Goal: Task Accomplishment & Management: Manage account settings

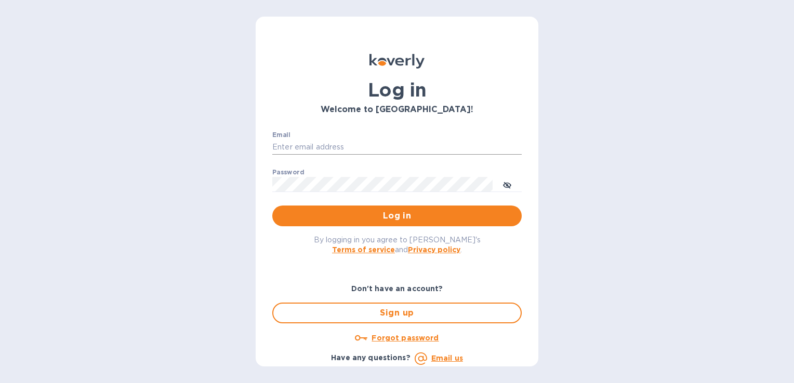
click at [303, 150] on input "Email" at bounding box center [396, 148] width 249 height 16
type input "rabchanka.a@globalspirits.com"
click at [363, 216] on span "Log in" at bounding box center [397, 216] width 233 height 12
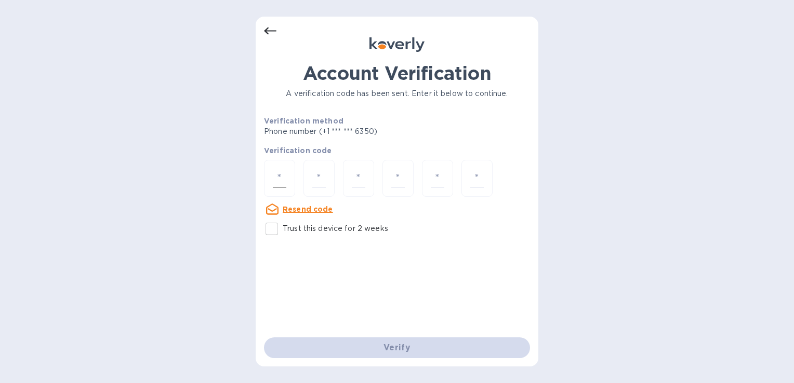
click at [271, 176] on div at bounding box center [279, 178] width 31 height 37
type input "5"
type input "7"
type input "0"
type input "3"
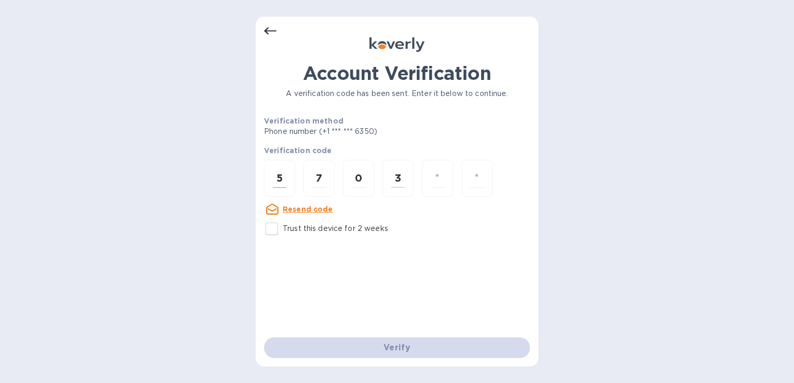
type input "5"
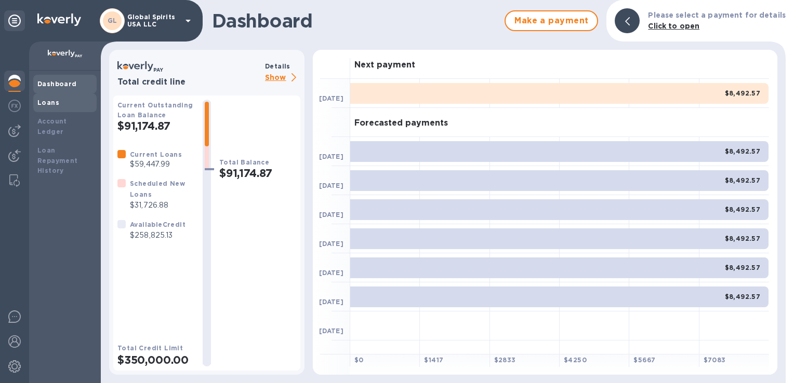
click at [52, 96] on div "Loans" at bounding box center [64, 103] width 63 height 19
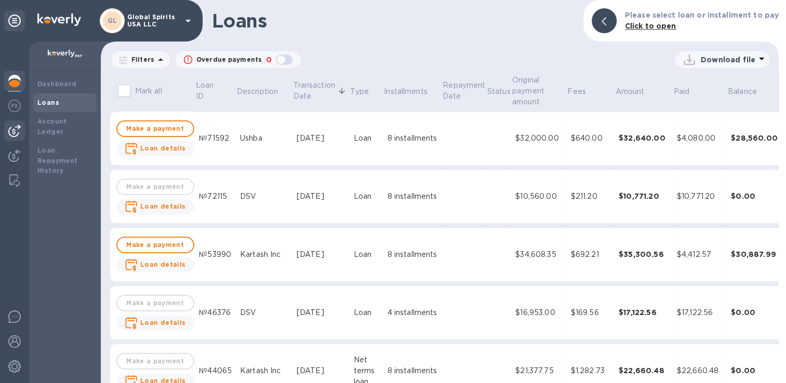
click at [10, 132] on img at bounding box center [14, 131] width 12 height 12
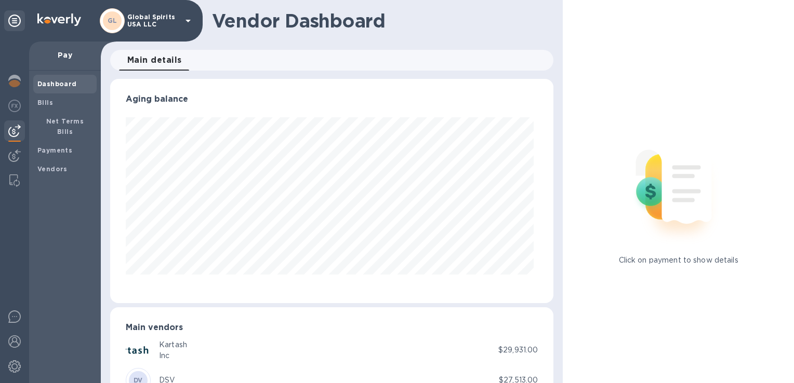
scroll to position [224, 438]
click at [56, 99] on span "Bills" at bounding box center [64, 103] width 55 height 10
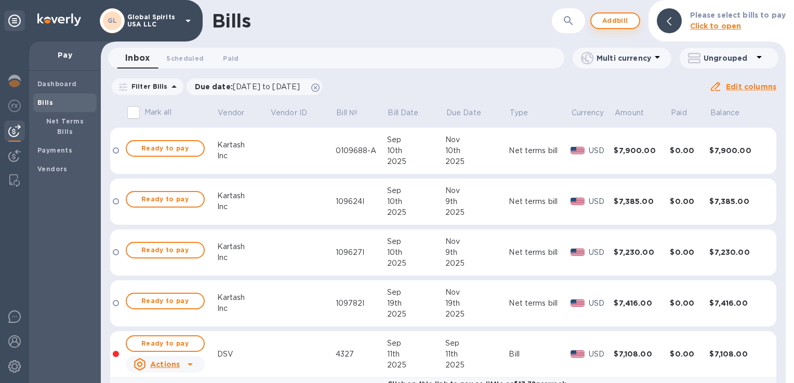
click at [625, 19] on span "Add bill" at bounding box center [614, 21] width 31 height 12
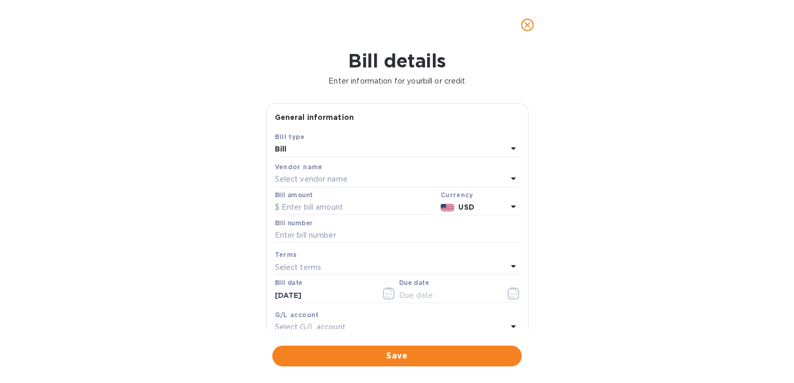
click at [330, 177] on p "Select vendor name" at bounding box center [311, 179] width 73 height 11
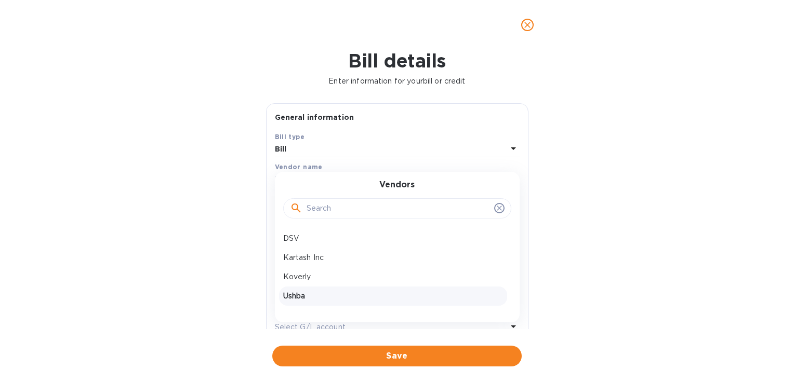
click at [297, 294] on p "Ushba" at bounding box center [393, 296] width 220 height 11
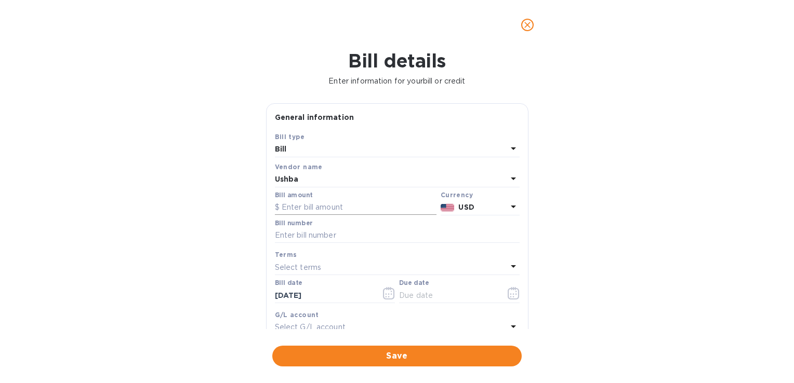
click at [299, 207] on input "text" at bounding box center [356, 208] width 162 height 16
type input "32,000"
click at [298, 234] on input "text" at bounding box center [397, 236] width 245 height 16
click at [322, 232] on input "text" at bounding box center [397, 236] width 245 height 16
type input "09192025"
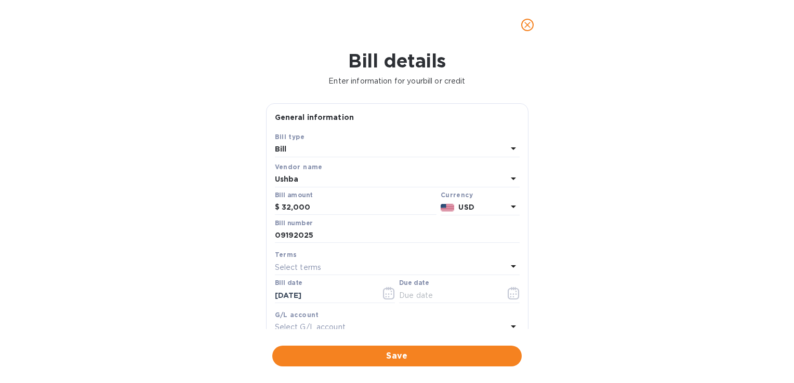
click at [317, 268] on p "Select terms" at bounding box center [298, 267] width 47 height 11
click at [204, 284] on div "Bill details Enter information for your bill or credit General information Save…" at bounding box center [397, 216] width 794 height 333
click at [422, 293] on input "text" at bounding box center [448, 296] width 98 height 16
click at [512, 295] on icon "button" at bounding box center [513, 294] width 2 height 2
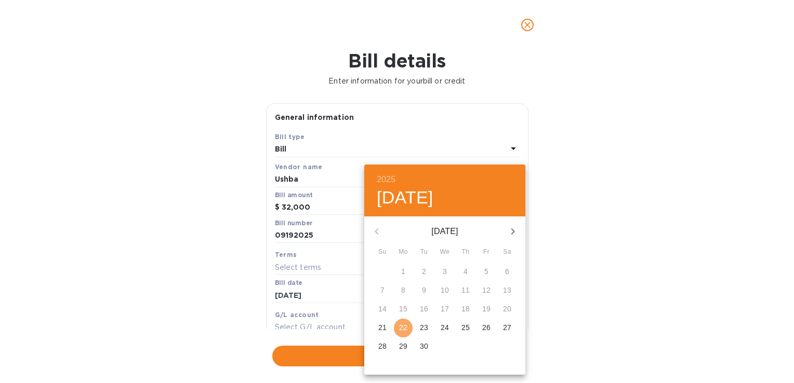
click at [400, 330] on p "22" at bounding box center [403, 328] width 8 height 10
type input "[DATE]"
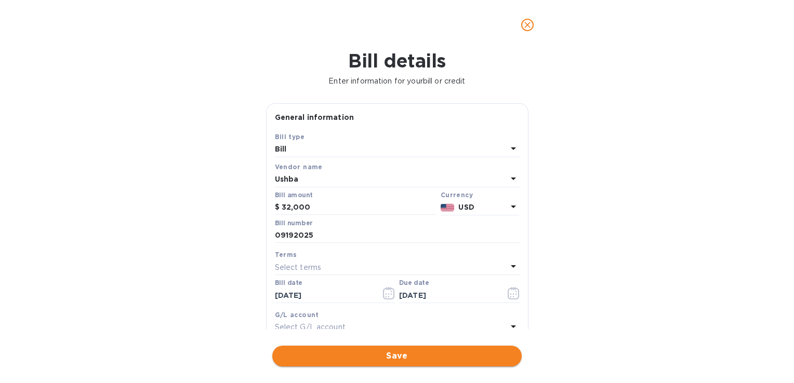
click at [370, 357] on span "Save" at bounding box center [397, 356] width 233 height 12
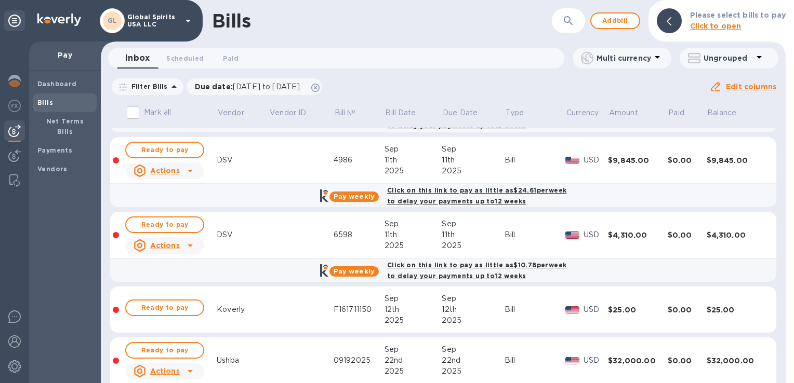
scroll to position [385, 0]
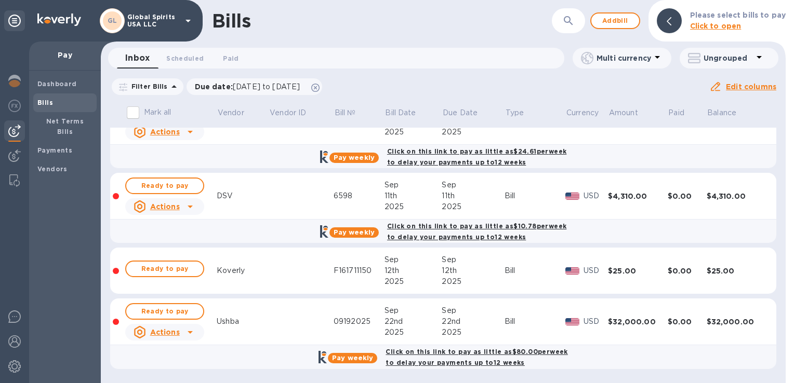
click at [164, 331] on u "Actions" at bounding box center [165, 332] width 30 height 8
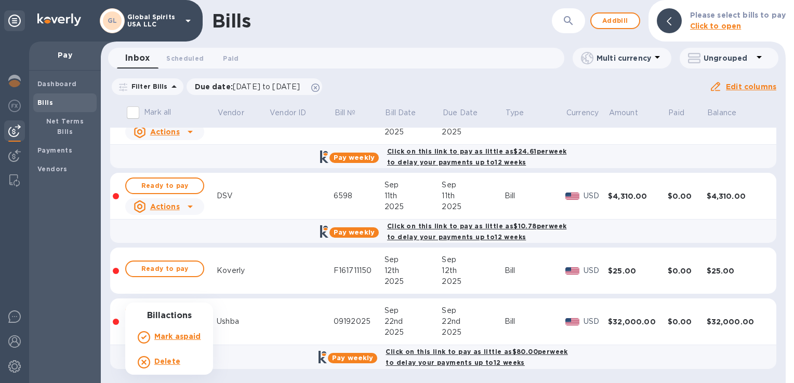
click at [295, 317] on div at bounding box center [397, 191] width 794 height 383
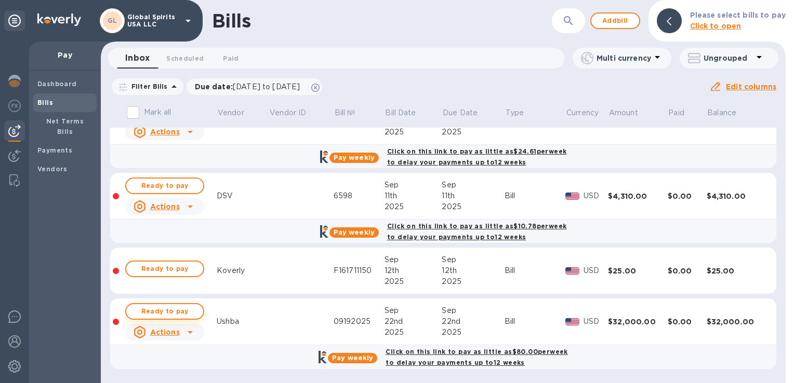
click at [168, 311] on span "Ready to pay" at bounding box center [165, 311] width 60 height 12
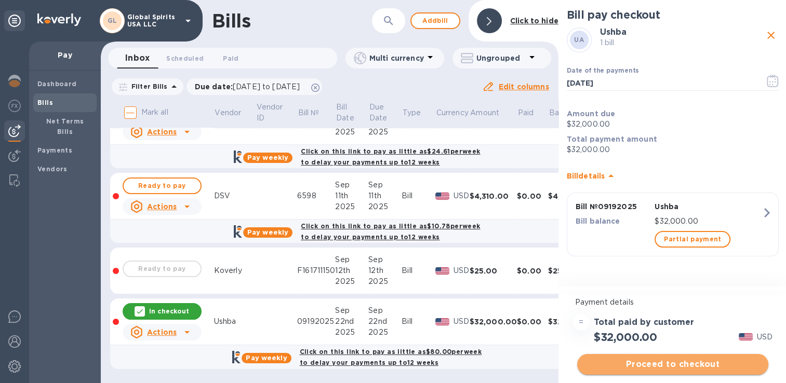
click at [674, 367] on span "Proceed to checkout" at bounding box center [672, 364] width 175 height 12
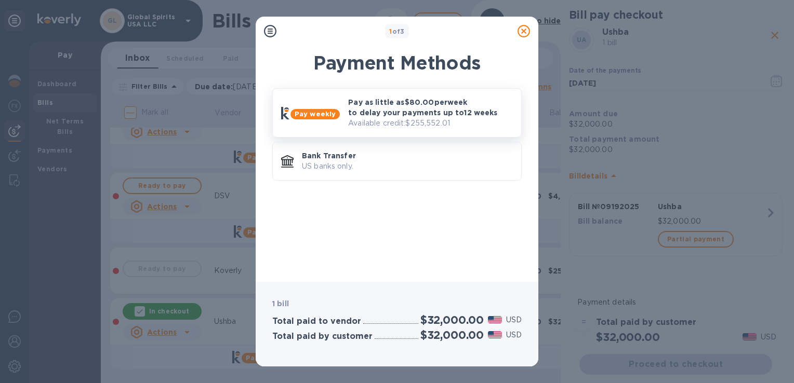
click at [406, 107] on p "Pay as little as $80.00 per week to delay your payments up to 12 weeks" at bounding box center [430, 107] width 165 height 21
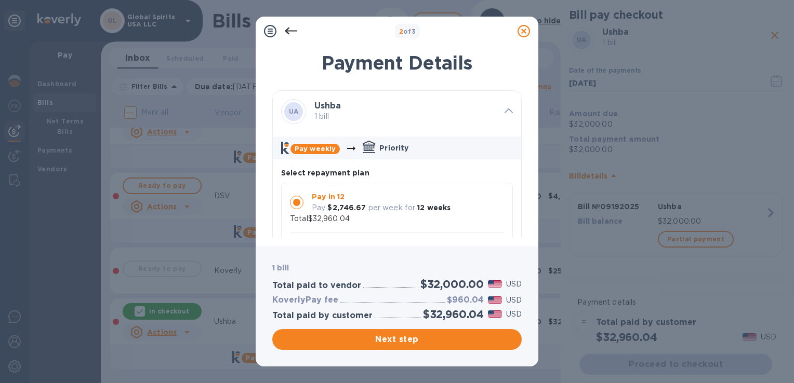
drag, startPoint x: 512, startPoint y: 205, endPoint x: 514, endPoint y: 214, distance: 9.7
click at [514, 219] on div "Pay in 12 Pay $2,746.67 per week for 12 weeks Total $32,960.04 Pay in 8 Pay $4,…" at bounding box center [401, 253] width 240 height 140
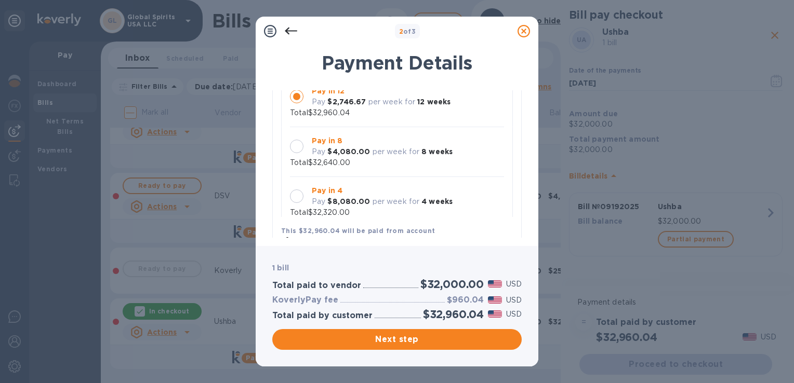
scroll to position [108, 0]
click at [301, 141] on div at bounding box center [297, 145] width 14 height 14
click at [415, 342] on span "Next step" at bounding box center [397, 339] width 233 height 12
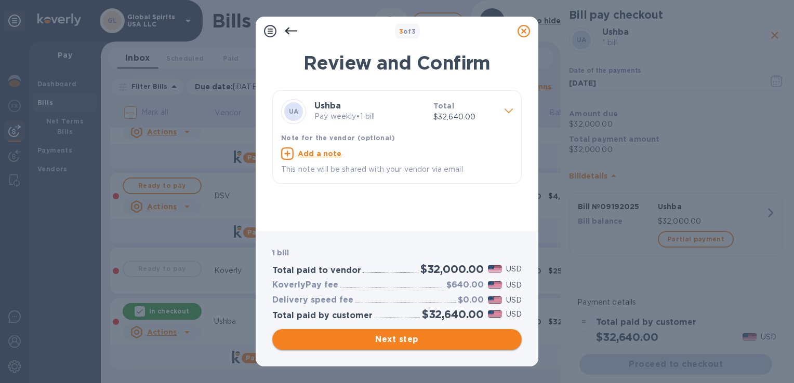
click at [415, 342] on span "Next step" at bounding box center [397, 339] width 233 height 12
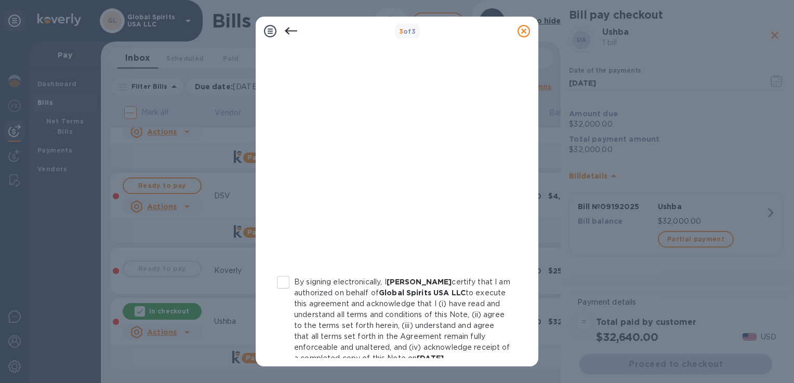
scroll to position [208, 0]
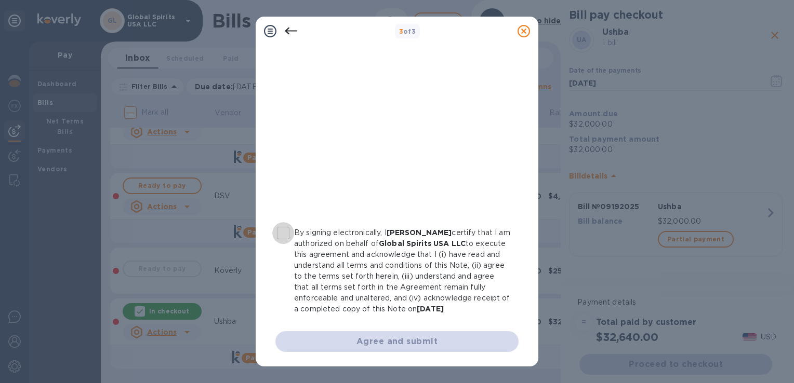
click at [280, 222] on input "By signing electronically, I [PERSON_NAME] certify that I am authorized on beha…" at bounding box center [283, 233] width 22 height 22
checkbox input "true"
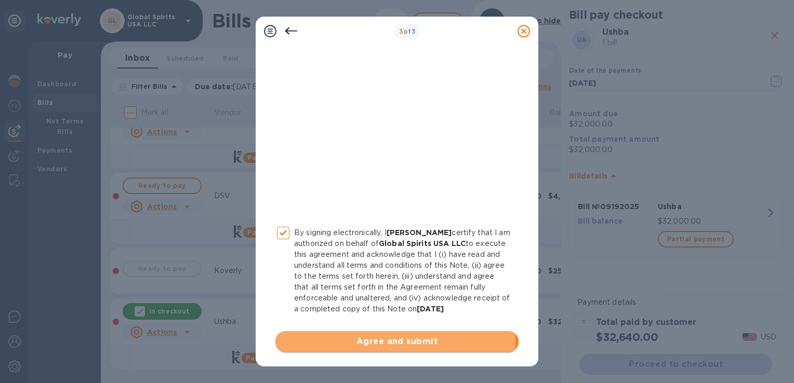
click at [367, 340] on span "Agree and submit" at bounding box center [397, 342] width 226 height 12
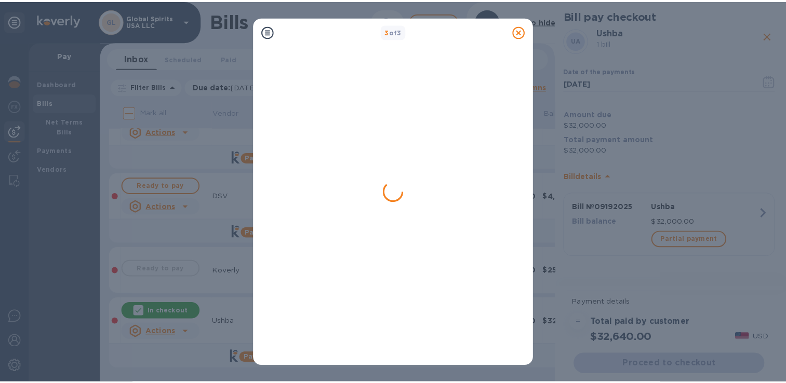
scroll to position [0, 0]
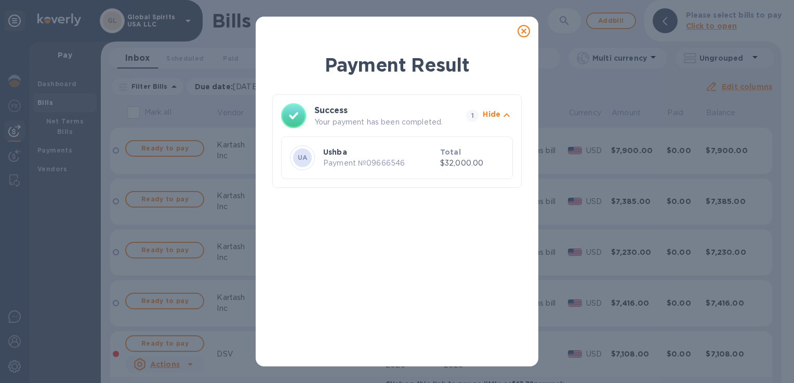
click at [525, 32] on icon at bounding box center [523, 31] width 12 height 12
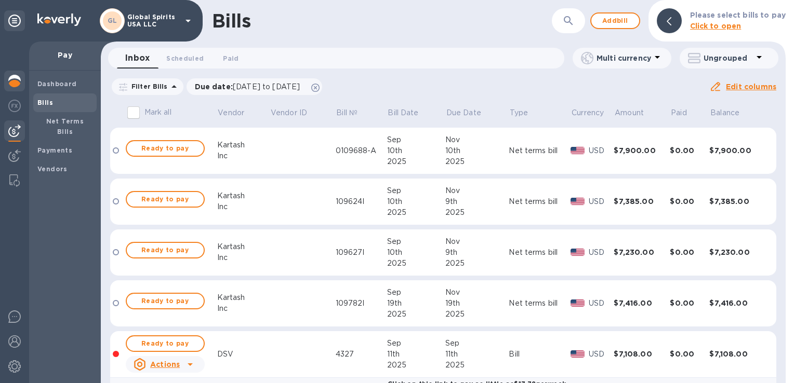
click at [13, 81] on img at bounding box center [14, 81] width 12 height 12
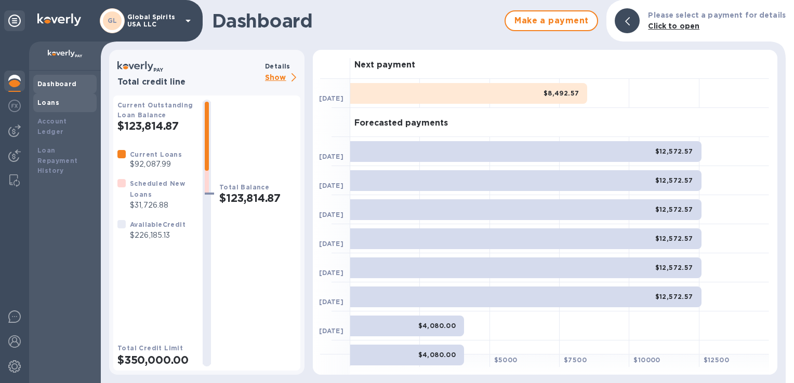
click at [52, 101] on b "Loans" at bounding box center [48, 103] width 22 height 8
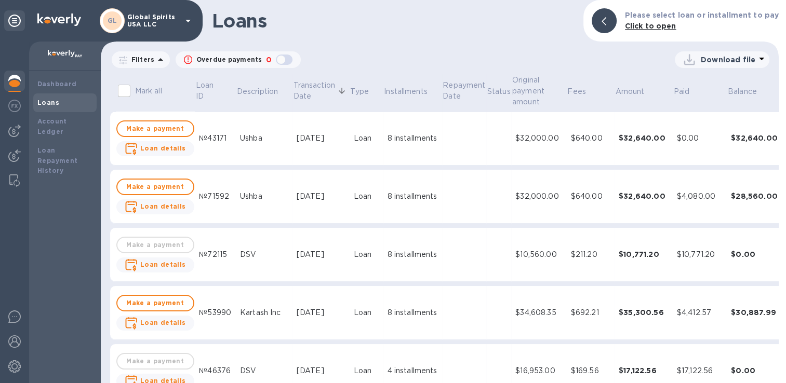
click at [358, 140] on div "Loan" at bounding box center [366, 138] width 25 height 11
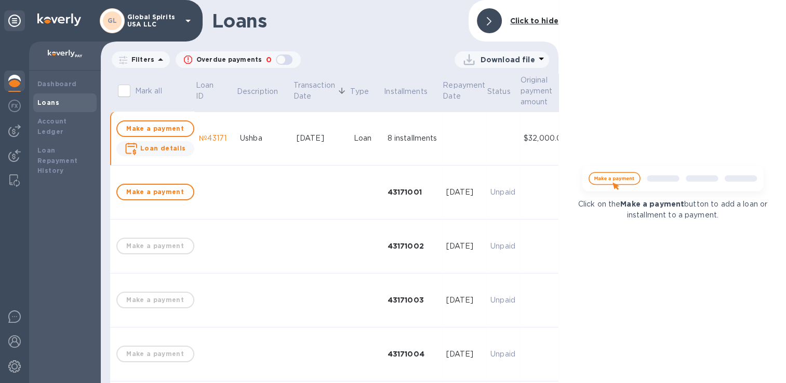
click at [411, 136] on div "8 installments" at bounding box center [413, 138] width 50 height 11
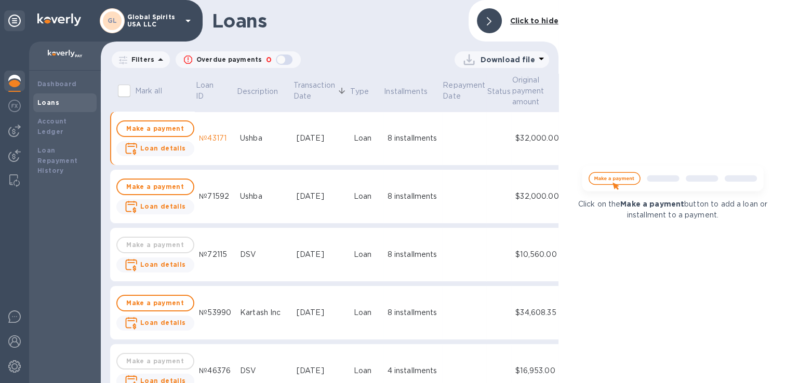
click at [411, 136] on div "8 installments" at bounding box center [413, 138] width 50 height 11
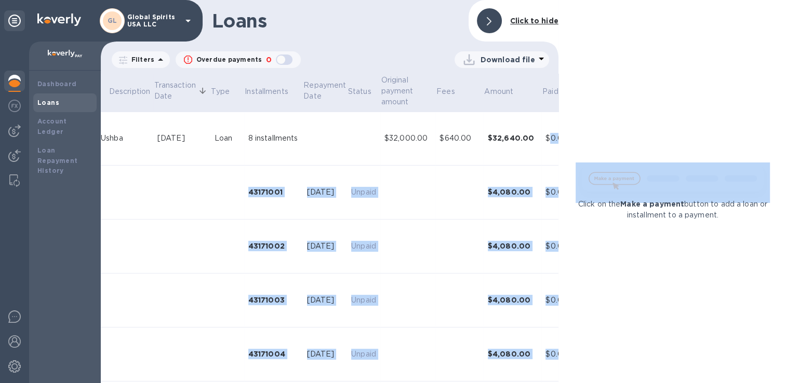
drag, startPoint x: 558, startPoint y: 119, endPoint x: 556, endPoint y: 142, distance: 23.0
click at [556, 142] on div "Loans Click to hide Filters Overdue payments 0 Download file Mark all Loan ID D…" at bounding box center [444, 191] width 686 height 383
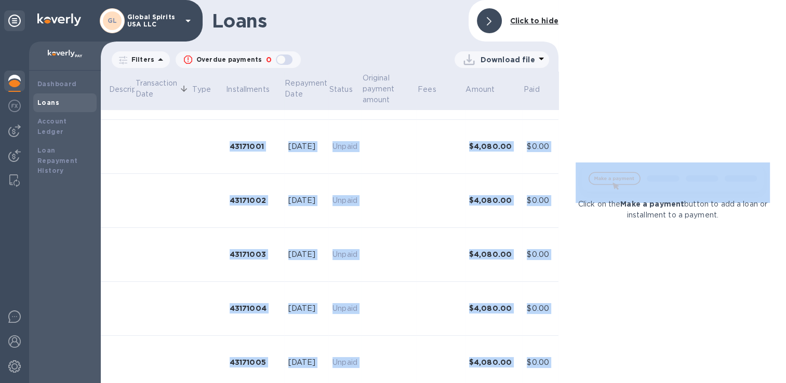
scroll to position [0, 158]
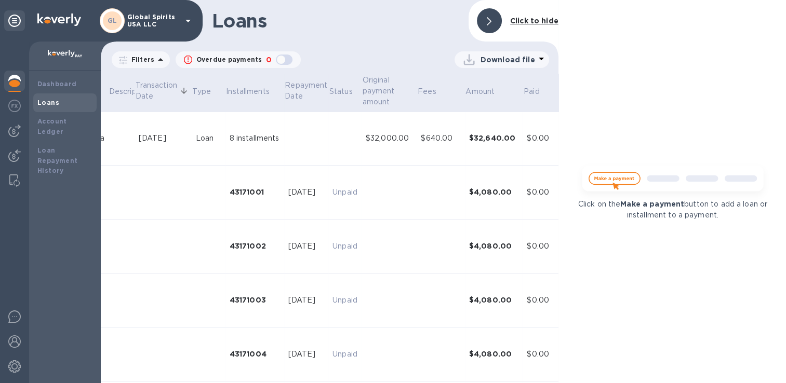
click at [521, 55] on p "Download file" at bounding box center [508, 60] width 55 height 10
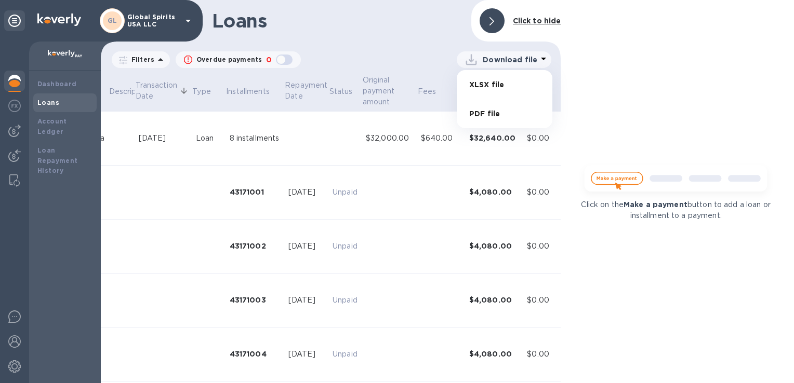
click at [198, 220] on div at bounding box center [397, 191] width 794 height 383
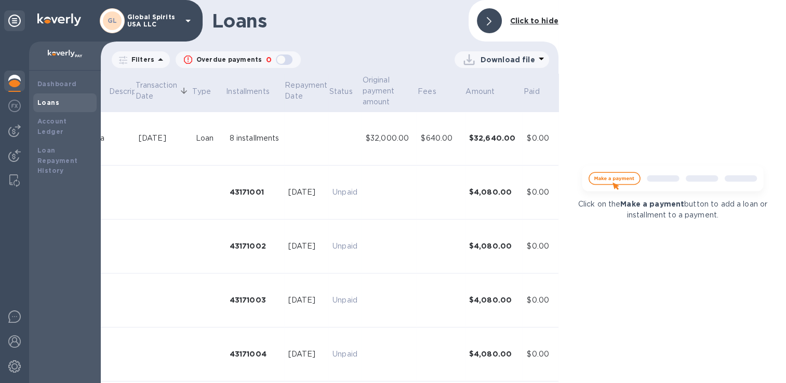
click at [135, 60] on p "Filters" at bounding box center [140, 59] width 27 height 9
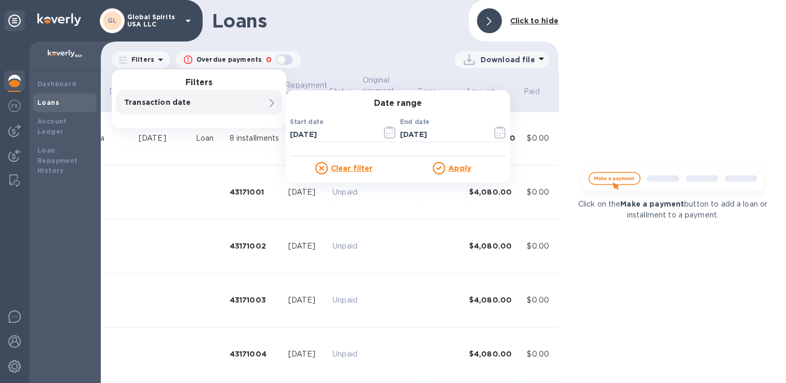
click at [224, 109] on div "Transaction date" at bounding box center [181, 102] width 118 height 15
click at [386, 133] on icon "button" at bounding box center [387, 133] width 2 height 2
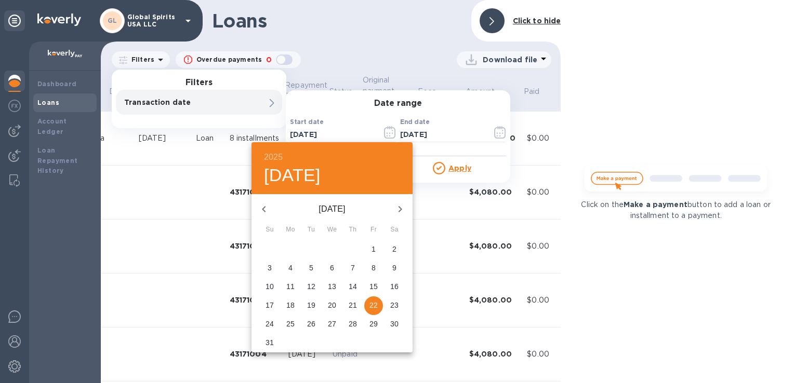
click at [402, 207] on icon "button" at bounding box center [400, 209] width 12 height 12
click at [292, 304] on p "22" at bounding box center [290, 305] width 8 height 10
type input "[DATE]"
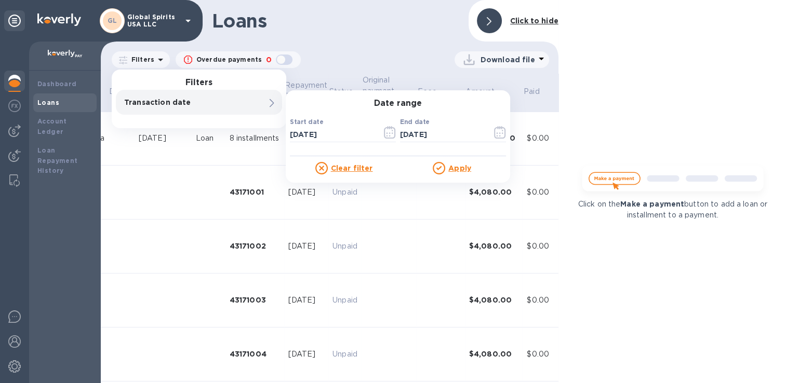
click at [466, 169] on u "Apply" at bounding box center [459, 168] width 23 height 8
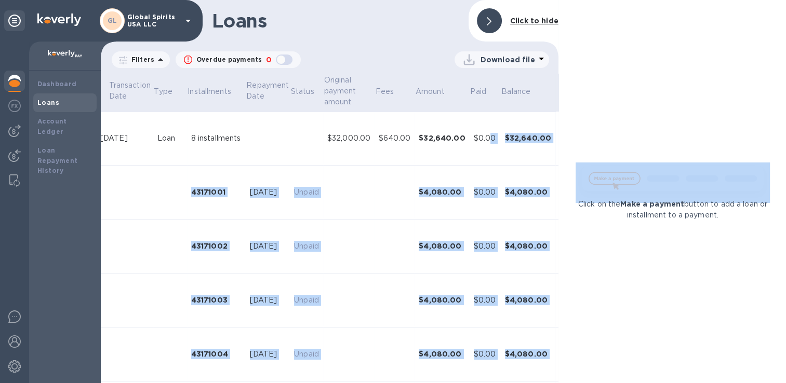
scroll to position [0, 202]
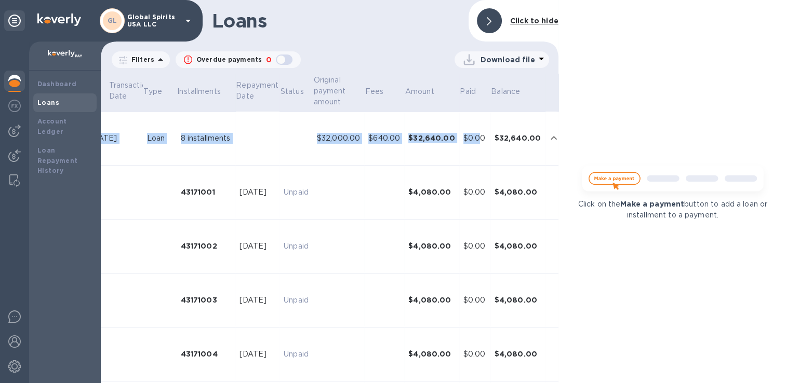
drag, startPoint x: 556, startPoint y: 168, endPoint x: 557, endPoint y: 222, distance: 53.5
click at [557, 222] on div "Mark all Loan ID Description Transaction Date Type Installments Repayment Date …" at bounding box center [330, 229] width 462 height 314
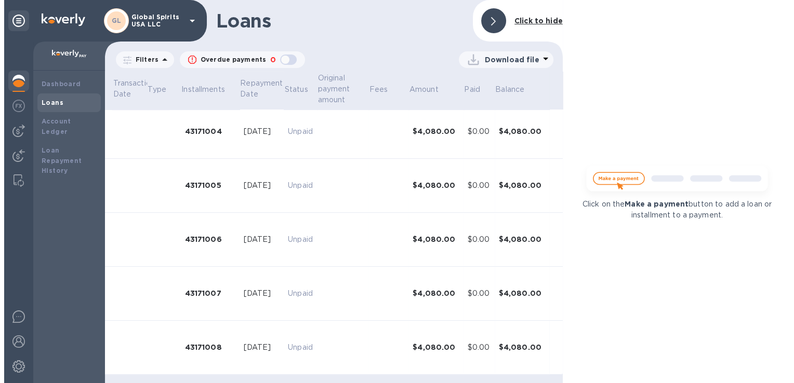
scroll to position [203, 202]
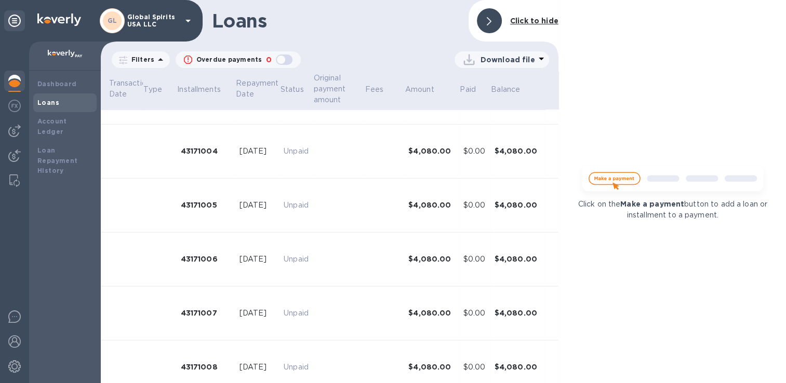
click at [504, 65] on p "Download file" at bounding box center [508, 60] width 55 height 10
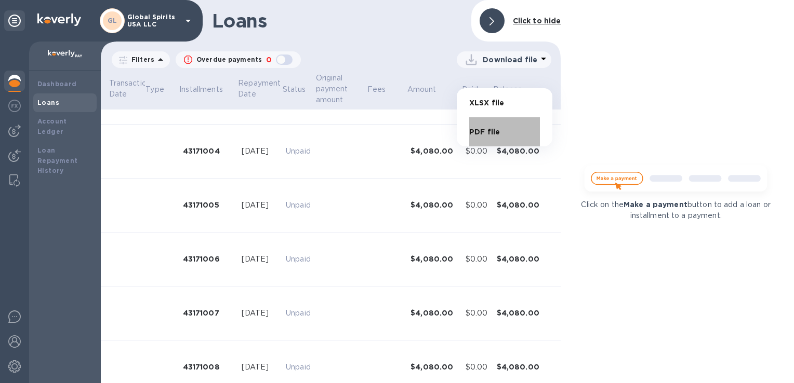
click at [488, 136] on li "PDF file" at bounding box center [504, 131] width 71 height 29
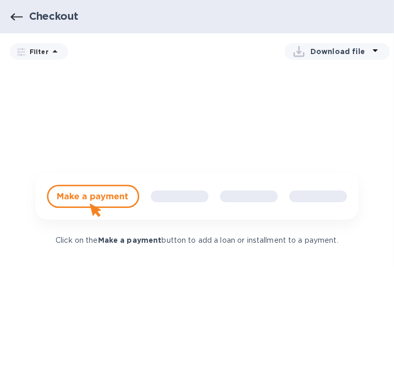
scroll to position [0, 0]
